Goal: Check status: Check status

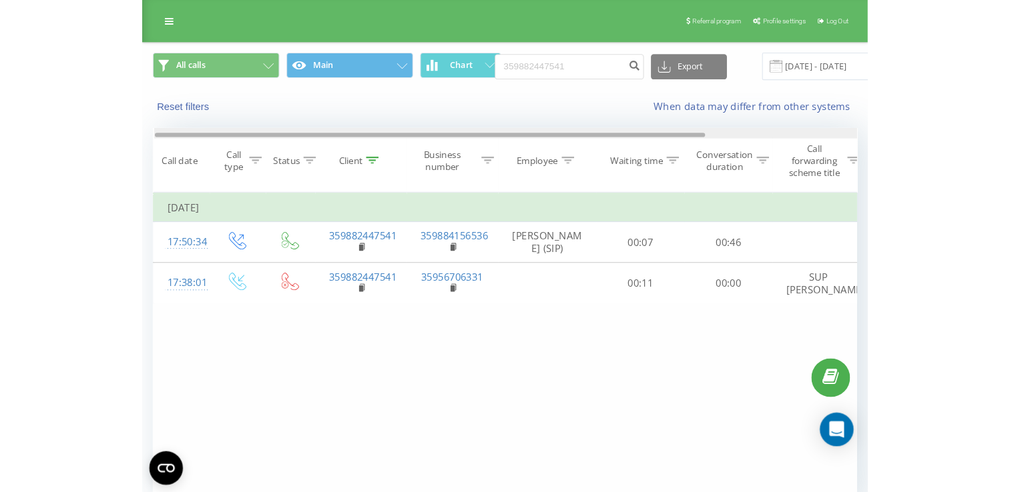
scroll to position [0, 186]
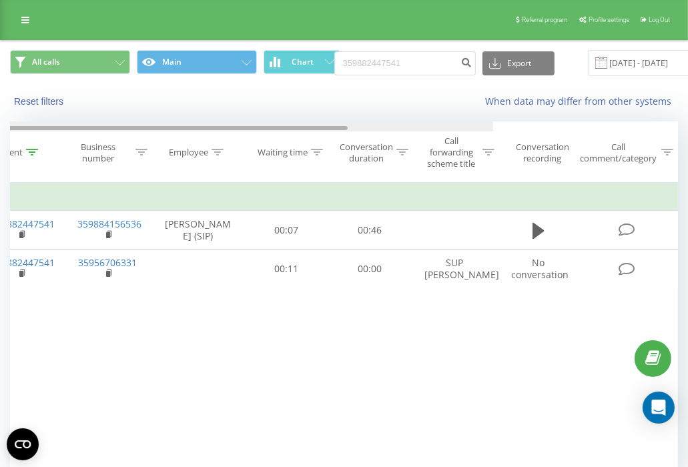
drag, startPoint x: 514, startPoint y: 127, endPoint x: 748, endPoint y: 151, distance: 235.5
click at [688, 151] on html "[DOMAIN_NAME] 359882447541 Projects [DOMAIN_NAME] Dashboard Call center Call lo…" at bounding box center [344, 233] width 688 height 467
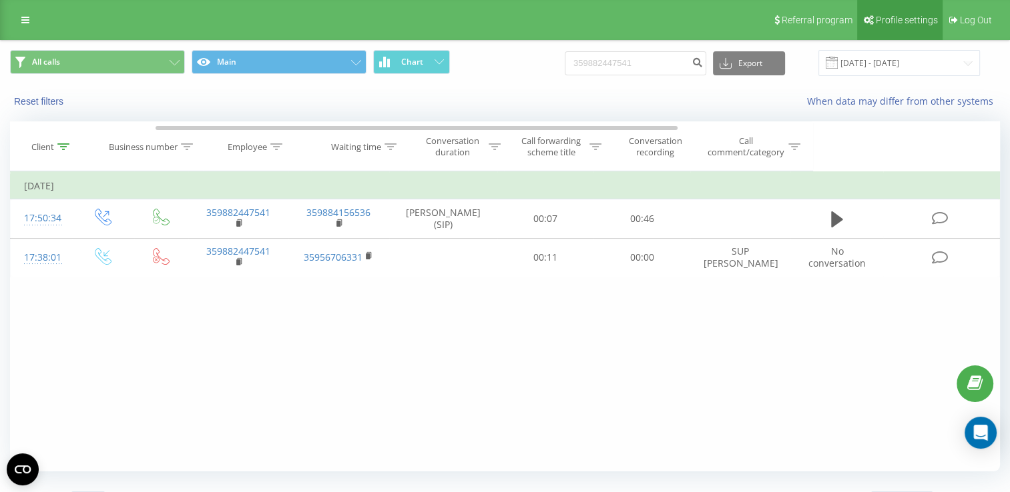
scroll to position [0, 0]
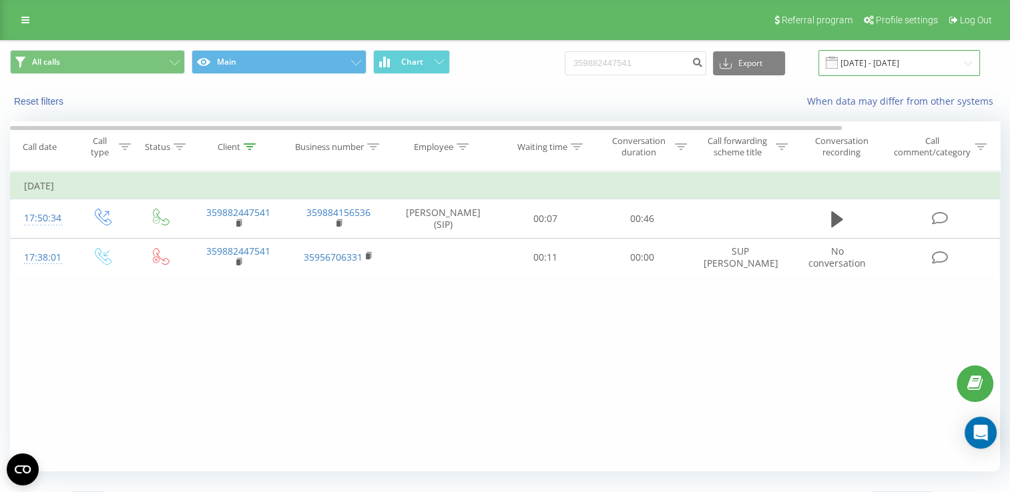
click at [697, 57] on input "[DATE] - [DATE]" at bounding box center [898, 63] width 161 height 26
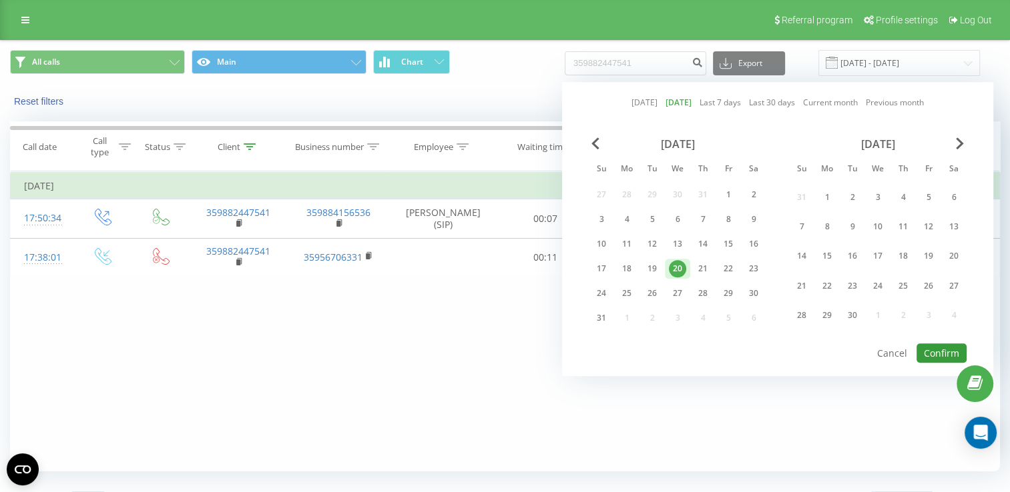
click at [697, 350] on button "Confirm" at bounding box center [941, 353] width 50 height 19
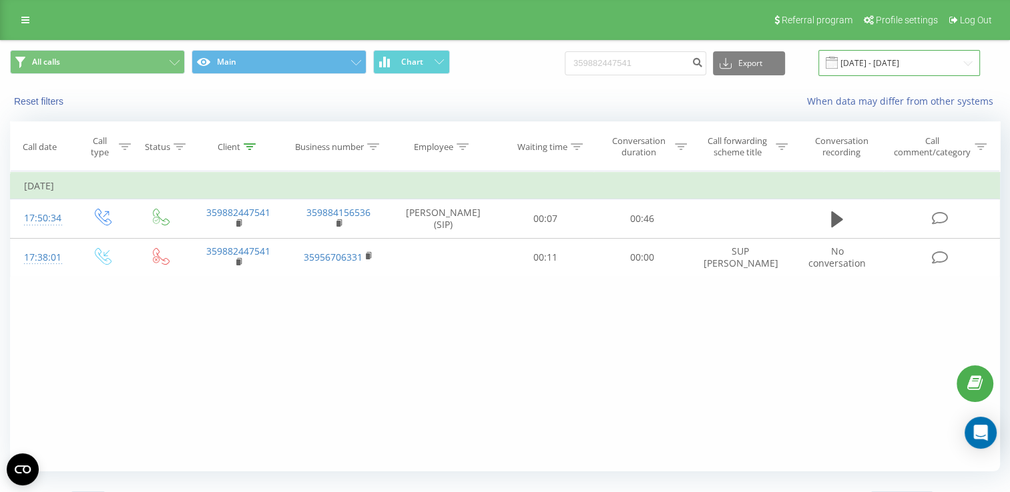
click at [697, 65] on input "[DATE] - [DATE]" at bounding box center [898, 63] width 161 height 26
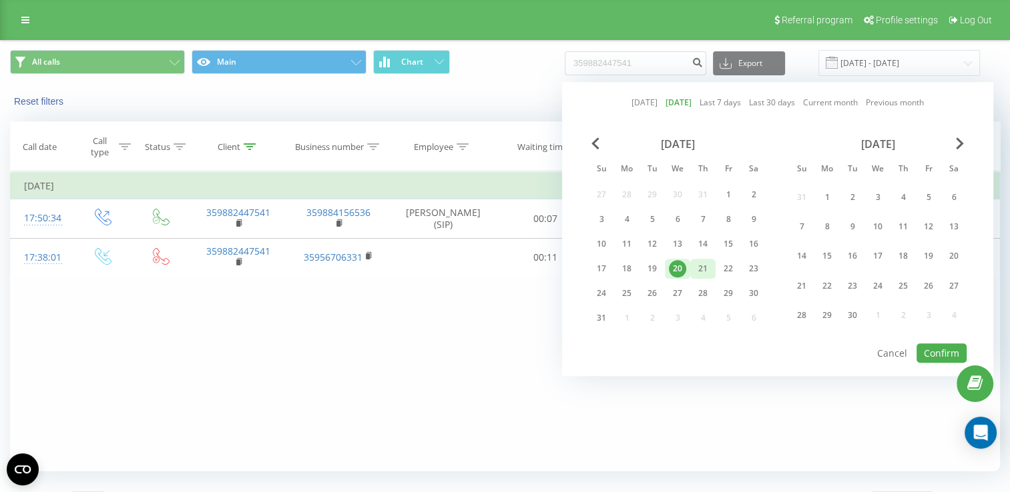
click at [697, 270] on div "21" at bounding box center [702, 268] width 17 height 17
click at [697, 350] on button "Confirm" at bounding box center [941, 353] width 50 height 19
type input "[DATE] - [DATE]"
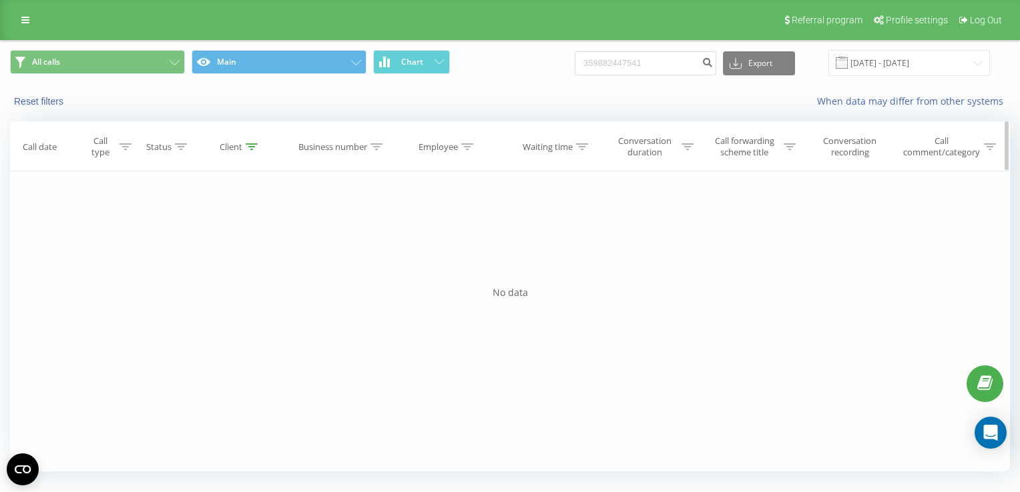
click at [248, 146] on icon at bounding box center [252, 146] width 12 height 7
drag, startPoint x: 236, startPoint y: 244, endPoint x: 180, endPoint y: 244, distance: 56.1
click at [180, 244] on div "Filter by condition Contains 359882447541 Cancel OK" at bounding box center [240, 231] width 145 height 120
click at [274, 274] on span "OK" at bounding box center [268, 268] width 37 height 21
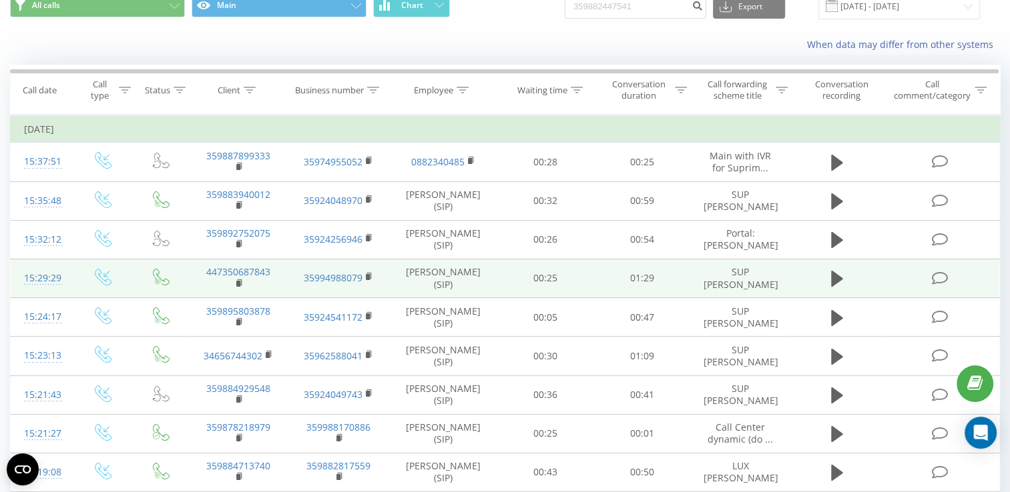
scroll to position [133, 0]
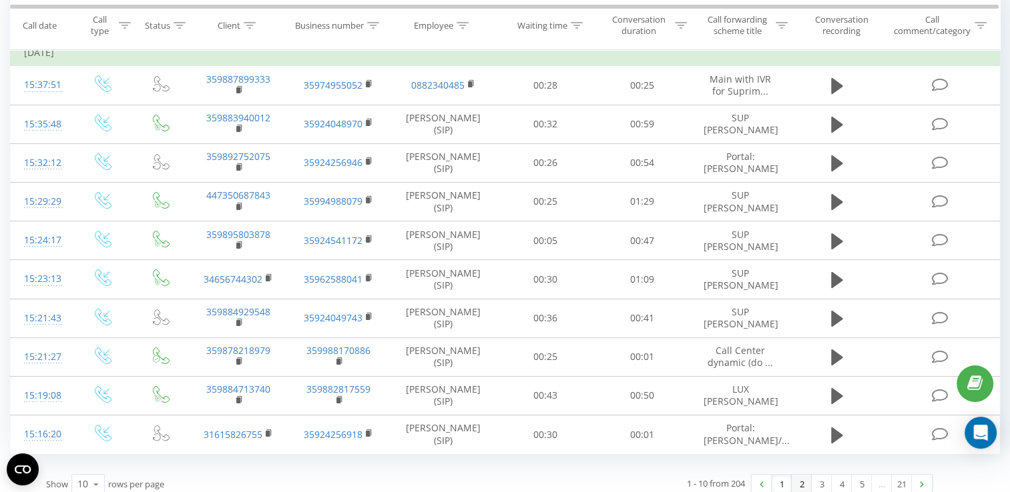
click at [697, 466] on link "2" at bounding box center [801, 484] width 20 height 19
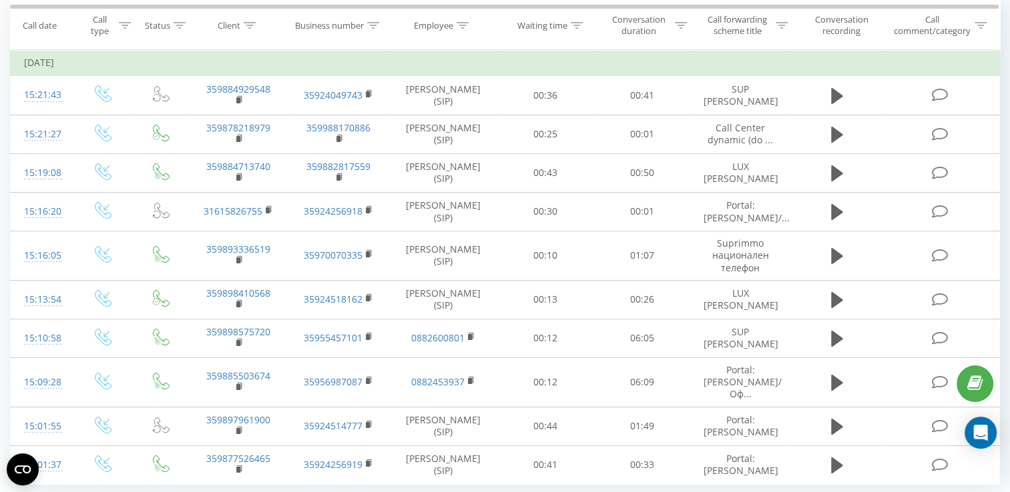
scroll to position [153, 0]
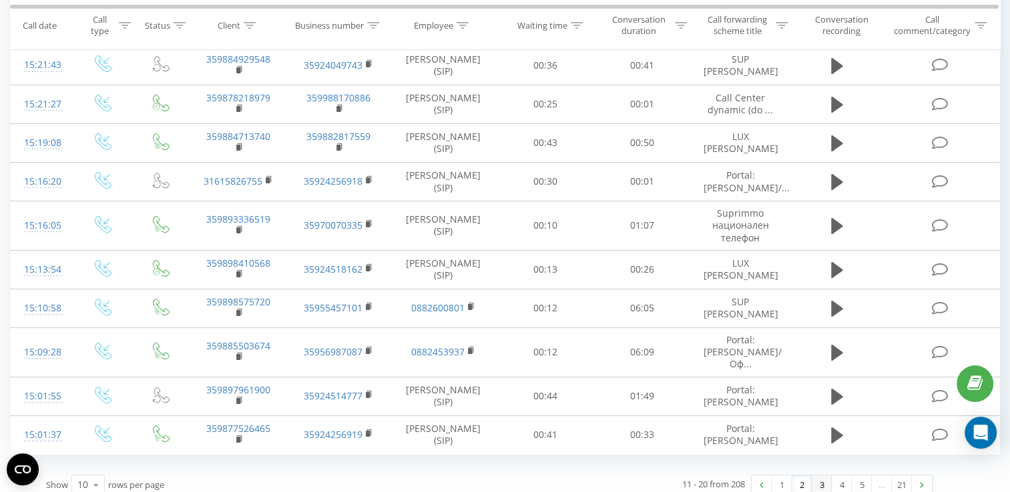
click at [697, 466] on link "3" at bounding box center [821, 485] width 20 height 19
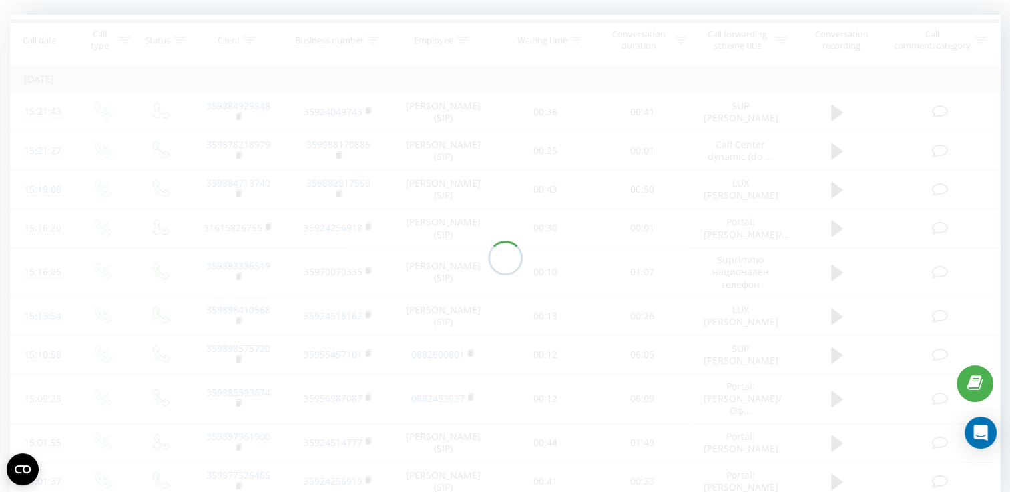
scroll to position [88, 0]
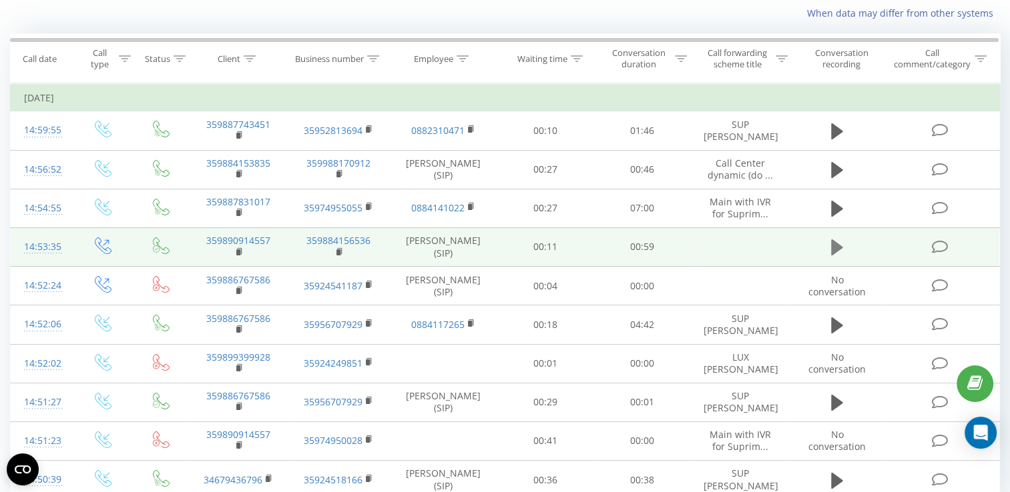
click at [697, 248] on icon at bounding box center [837, 248] width 12 height 16
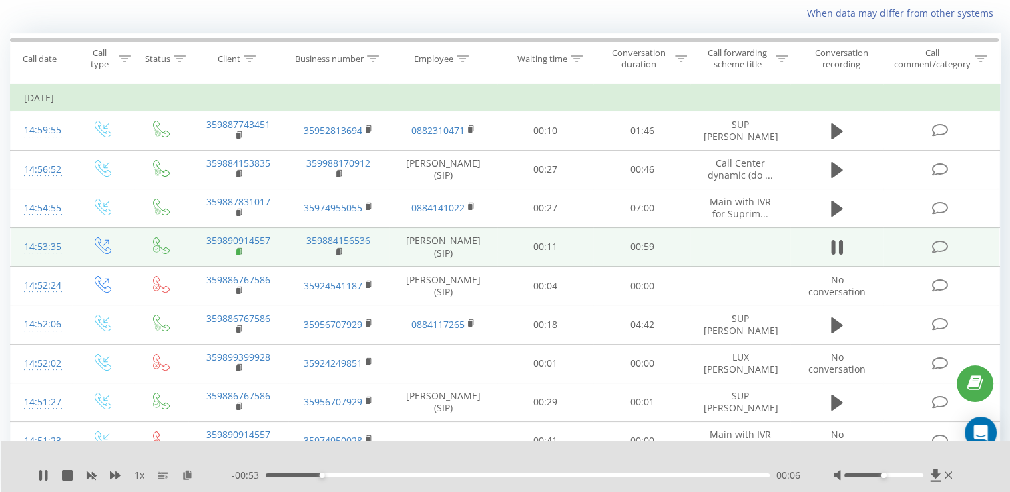
click at [238, 250] on rect at bounding box center [238, 253] width 4 height 6
